Goal: Navigation & Orientation: Go to known website

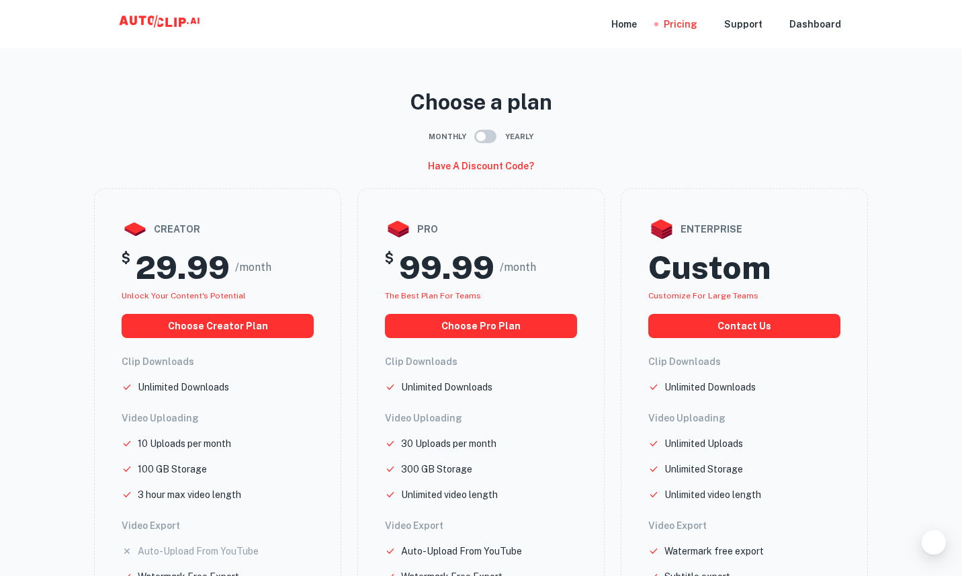
click at [165, 19] on icon at bounding box center [168, 21] width 7 height 9
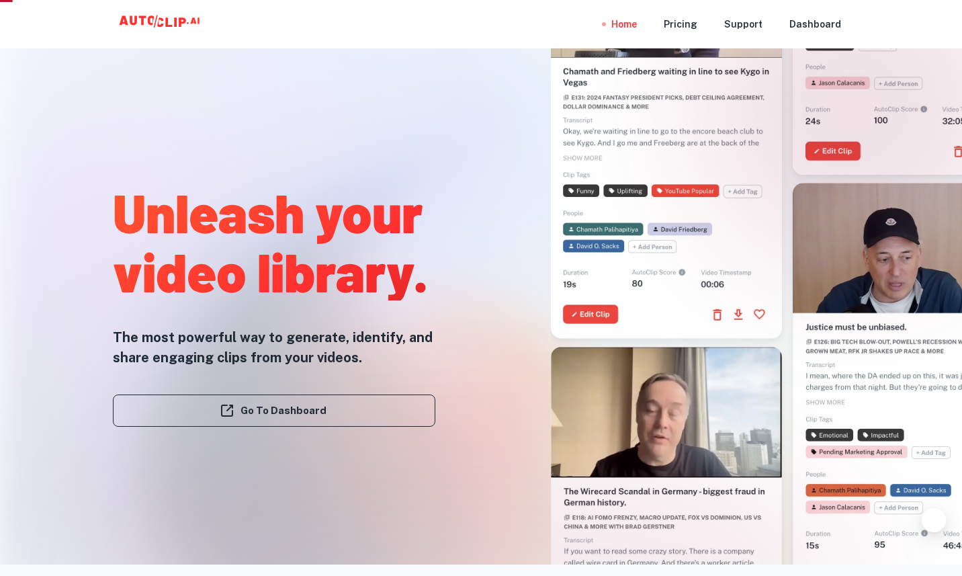
scroll to position [21, 0]
